Goal: Task Accomplishment & Management: Use online tool/utility

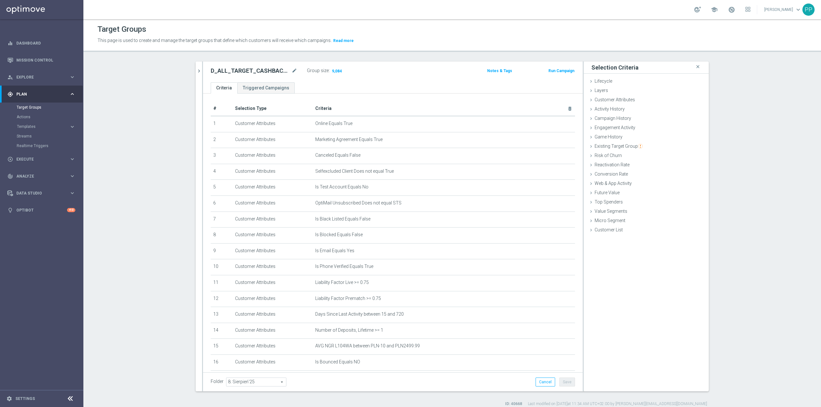
click at [44, 126] on span "Templates" at bounding box center [40, 127] width 46 height 4
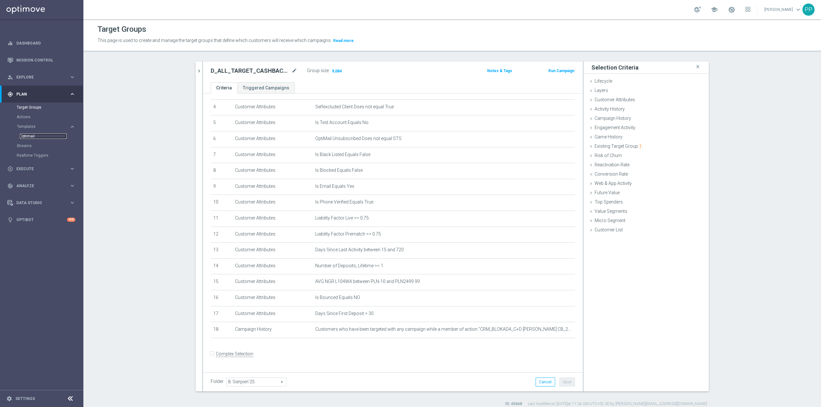
click at [30, 136] on link "Optimail" at bounding box center [43, 136] width 47 height 5
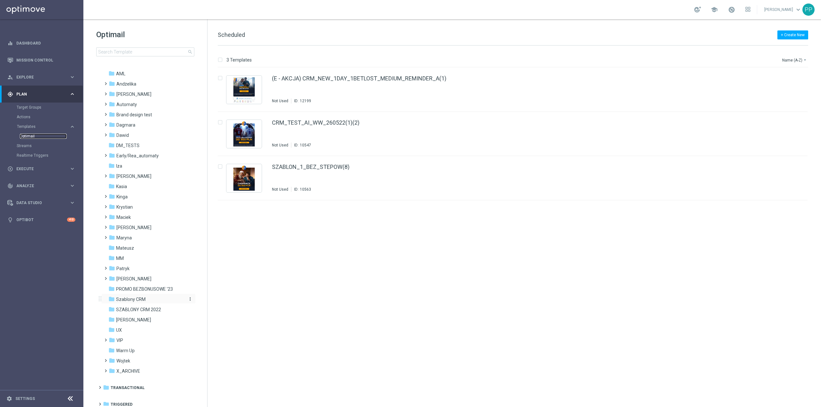
scroll to position [14, 0]
click at [136, 267] on div "folder Patryk" at bounding box center [146, 265] width 74 height 7
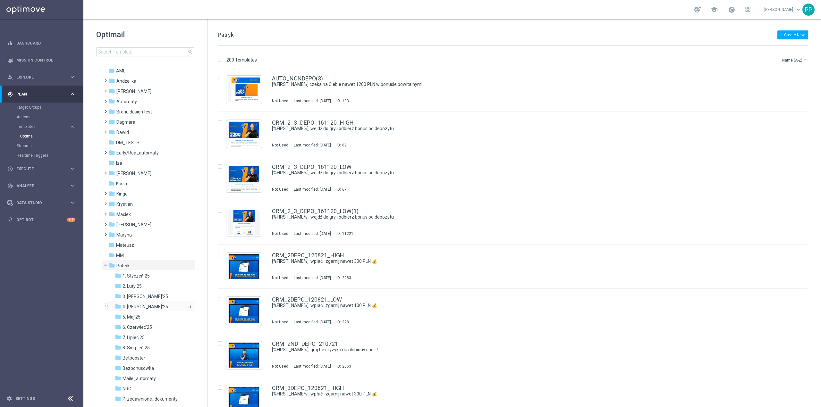
scroll to position [57, 0]
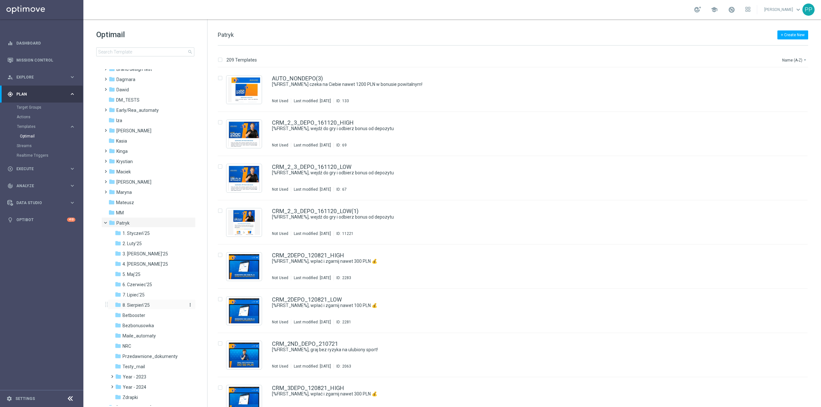
click at [148, 303] on span "8. Sierpień'25" at bounding box center [136, 305] width 27 height 6
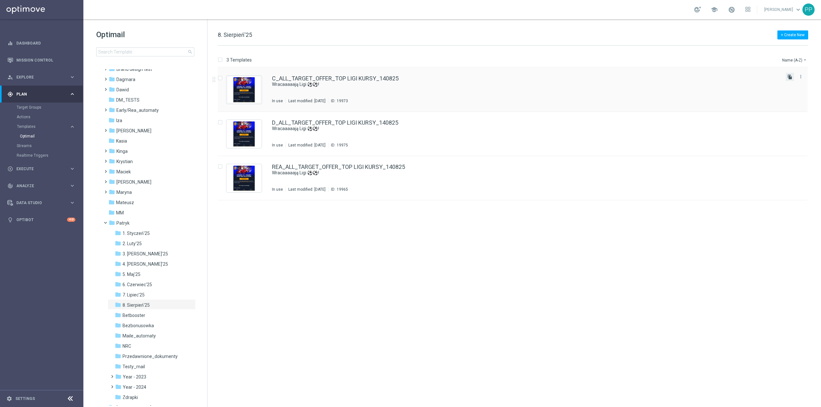
click at [792, 77] on icon "file_copy" at bounding box center [789, 76] width 5 height 5
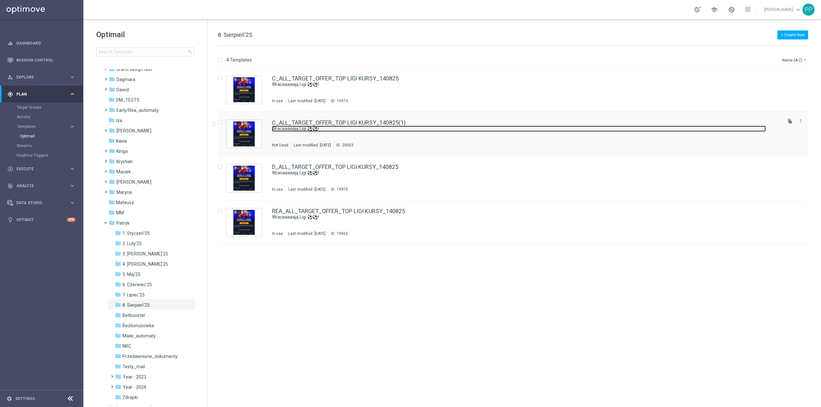
click at [420, 130] on link "Wracaaaaają Ligi ⚽⚽!" at bounding box center [519, 129] width 494 height 6
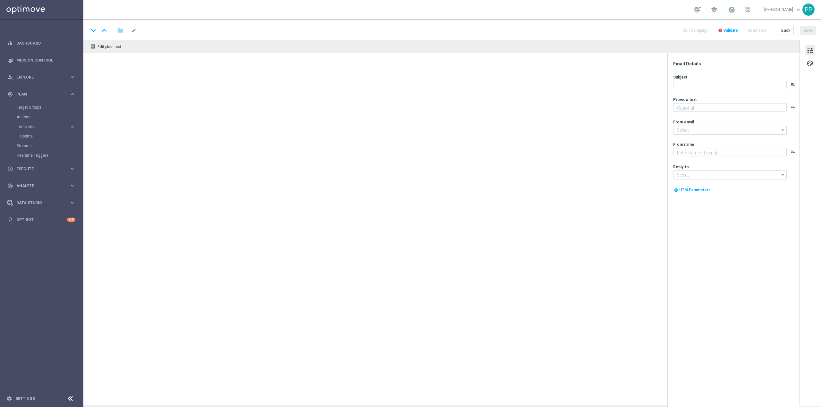
type input "C_ALL_TARGET_OFFER_TOP LIGI KURSY_140825(1)"
type textarea "A razem z nimi EKSTRA KURSY!"
type input "[EMAIL_ADDRESS][DOMAIN_NAME]"
type textarea "STS"
type input "[EMAIL_ADDRESS][DOMAIN_NAME]"
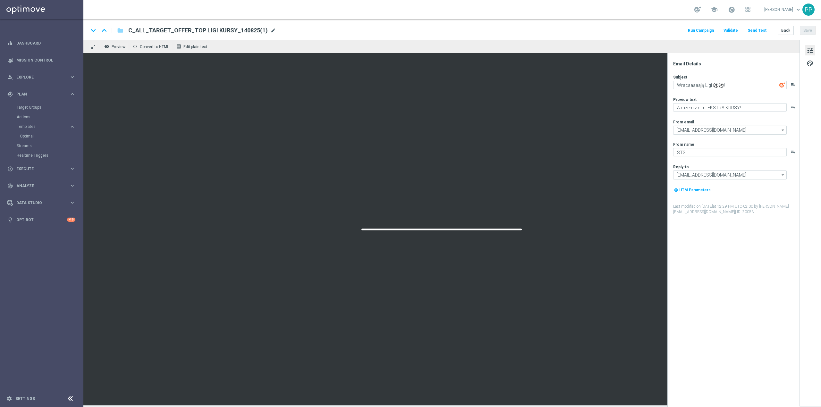
click at [270, 30] on span "mode_edit" at bounding box center [273, 31] width 6 height 6
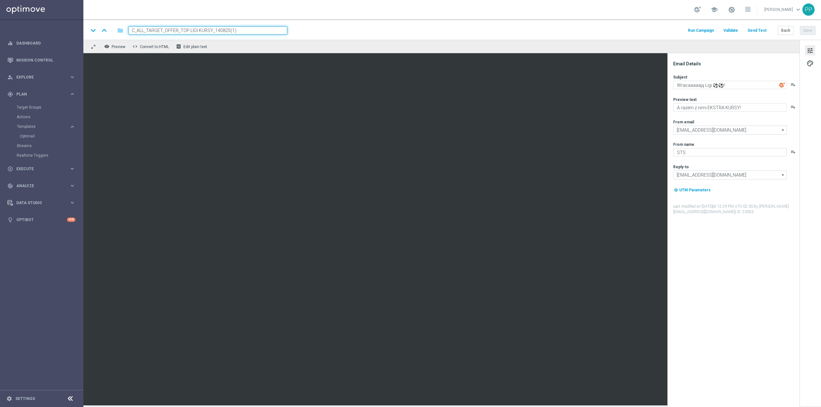
click at [256, 31] on input "C_ALL_TARGET_OFFER_TOP LIGI KURSY_140825(1)" at bounding box center [207, 30] width 159 height 8
paste input "D_ALL_TARGET_CASHBACK_MS [PERSON_NAME] 100% do 300 PLN_220825"
type input "D_ALL_TARGET_CASHBACK_MS [PERSON_NAME] 100% do 300 PLN_220825"
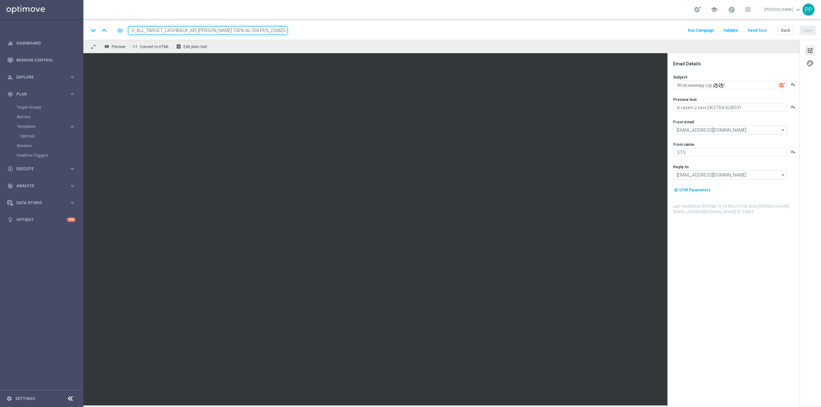
click at [331, 25] on div "keyboard_arrow_down keyboard_arrow_up folder D_ALL_TARGET_CASHBACK_MS [PERSON_N…" at bounding box center [452, 29] width 738 height 21
click at [255, 31] on input "D_ALL_TARGET_CASHBACK_MS [PERSON_NAME] 100% do 300 PLN_220825" at bounding box center [207, 30] width 159 height 8
click at [296, 26] on div "keyboard_arrow_down keyboard_arrow_up folder D_ALL_TARGET_CASHBACK_MS [PERSON_N…" at bounding box center [452, 29] width 738 height 21
click at [269, 32] on input "D_ALL_TARGET_CASHBACK_MS [PERSON_NAME] 100% do 300 PLN_220825" at bounding box center [207, 30] width 159 height 8
click at [338, 27] on div "keyboard_arrow_down keyboard_arrow_up folder D_ALL_TARGET_CASHBACK_MS [PERSON_N…" at bounding box center [452, 30] width 727 height 8
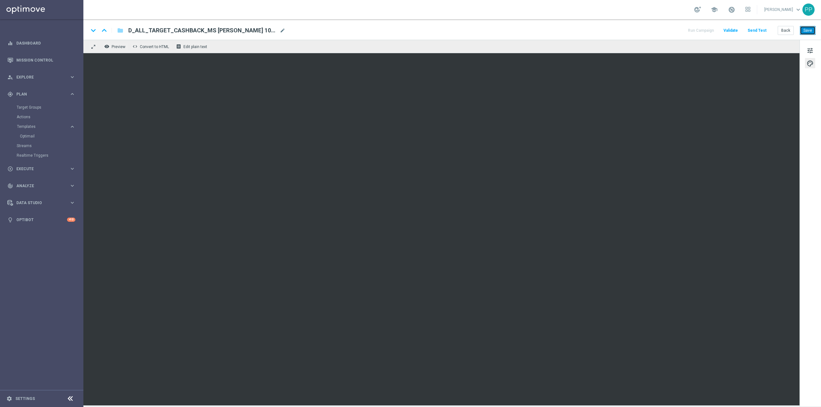
click at [801, 30] on button "Save" at bounding box center [808, 30] width 16 height 9
click at [811, 52] on span "tune" at bounding box center [810, 51] width 7 height 8
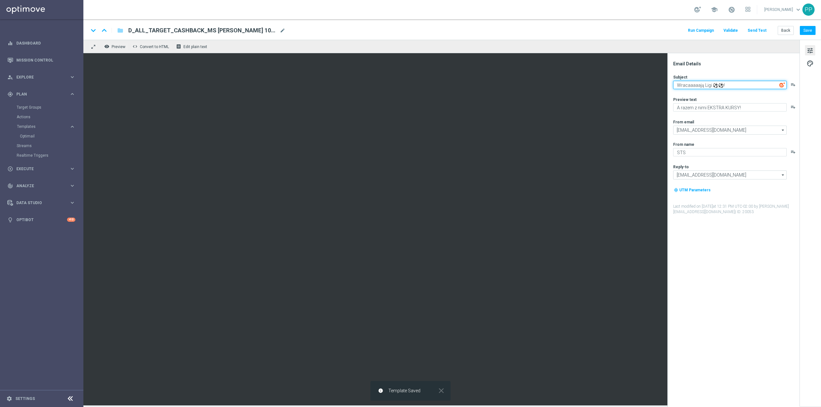
click at [737, 86] on textarea "Wracaaaaają Ligi ⚽⚽!" at bounding box center [730, 85] width 114 height 8
drag, startPoint x: 739, startPoint y: 84, endPoint x: 677, endPoint y: 85, distance: 61.6
click at [677, 85] on textarea "Wracaaaaają Ligi ⚽⚽!" at bounding box center [730, 85] width 114 height 8
click at [736, 107] on textarea "A razem z nimi EKSTRA KURSY!" at bounding box center [730, 107] width 114 height 8
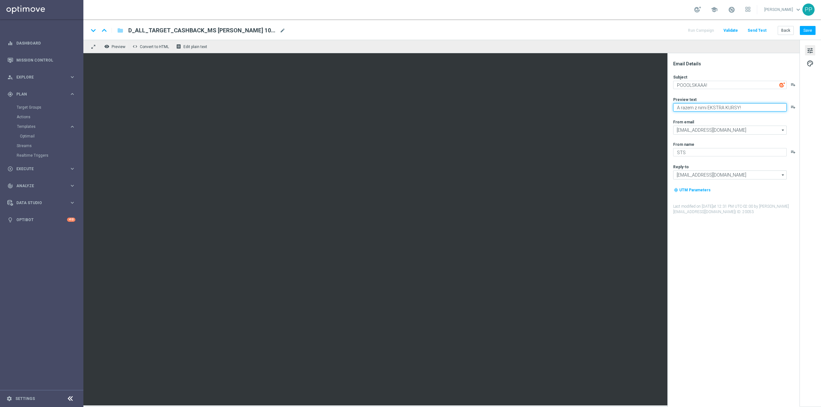
click at [736, 107] on textarea "A razem z nimi EKSTRA KURSY!" at bounding box center [730, 107] width 114 height 8
click at [721, 85] on textarea "POOOLSKAAA!" at bounding box center [730, 85] width 114 height 8
type textarea "POOOLSKAAA! GRAJ Z NASZYMI"
click at [720, 108] on textarea "A razem z nimi EKSTRA KURSY!" at bounding box center [730, 107] width 114 height 8
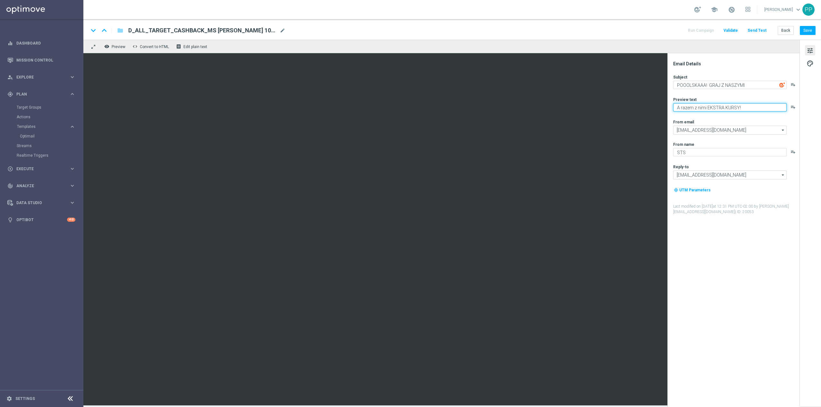
click at [720, 108] on textarea "A razem z nimi EKSTRA KURSY!" at bounding box center [730, 107] width 114 height 8
type textarea "I CASHBACKIEM do 300 PLN"
click at [702, 86] on textarea "POOOLSKAAA! GRAJ Z NASZYMI" at bounding box center [730, 85] width 114 height 8
click at [756, 84] on textarea "POOLSKAA! GRAJ Z NASZYMI" at bounding box center [730, 85] width 114 height 8
click at [753, 85] on textarea "POOLSKAA! GRAJ Z NASZYMI" at bounding box center [730, 85] width 114 height 8
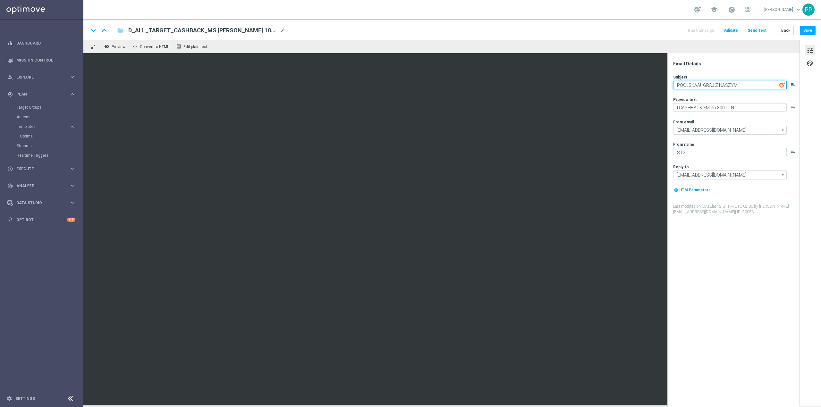
paste textarea "🏐"
type textarea "POOLSKAA! GRAJ Z NASZYMI 🏐"
click at [748, 109] on textarea "I CASHBACKIEM do 300 PLN" at bounding box center [730, 107] width 114 height 8
click at [750, 69] on div "Email Details Subject POOLSKAA! GRAJ Z NASZYMI 🏐 playlist_add Preview text I CA…" at bounding box center [735, 234] width 128 height 346
click at [598, 42] on div "remove_red_eye Preview code Convert to HTML receipt Edit plain text" at bounding box center [441, 46] width 716 height 13
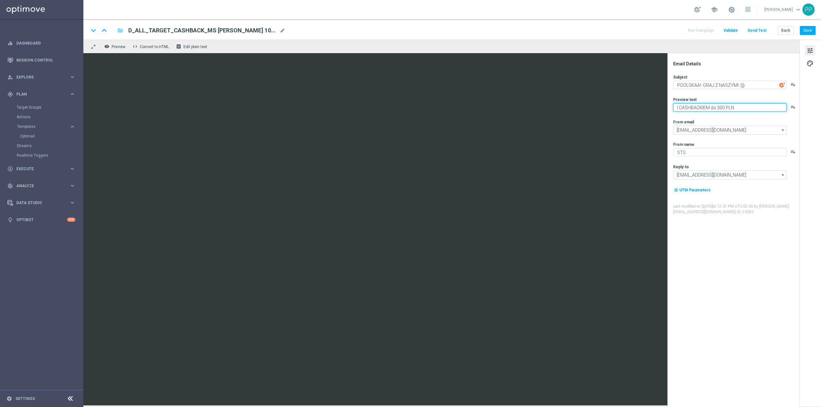
drag, startPoint x: 710, startPoint y: 107, endPoint x: 681, endPoint y: 106, distance: 28.9
click at [681, 106] on textarea "I CASHBACKIEM do 300 PLN" at bounding box center [730, 107] width 114 height 8
type textarea "I cashbackiem do 300 PLN"
click at [665, 34] on div "keyboard_arrow_down keyboard_arrow_up folder D_ALL_TARGET_CASHBACK_MS [PERSON_N…" at bounding box center [452, 30] width 727 height 8
click at [809, 33] on button "Save" at bounding box center [808, 30] width 16 height 9
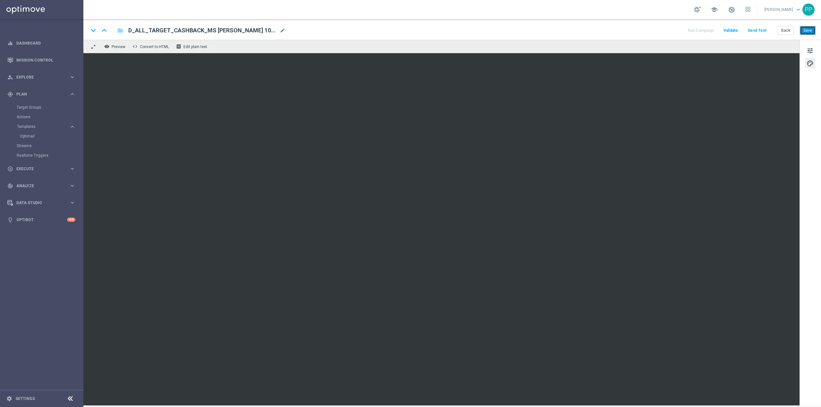
click at [803, 33] on button "Save" at bounding box center [808, 30] width 16 height 9
click at [802, 29] on button "Save" at bounding box center [808, 30] width 16 height 9
click at [803, 32] on button "Save" at bounding box center [808, 30] width 16 height 9
click at [807, 32] on button "Save" at bounding box center [808, 30] width 16 height 9
click at [806, 33] on button "Save" at bounding box center [808, 30] width 16 height 9
